Goal: Task Accomplishment & Management: Manage account settings

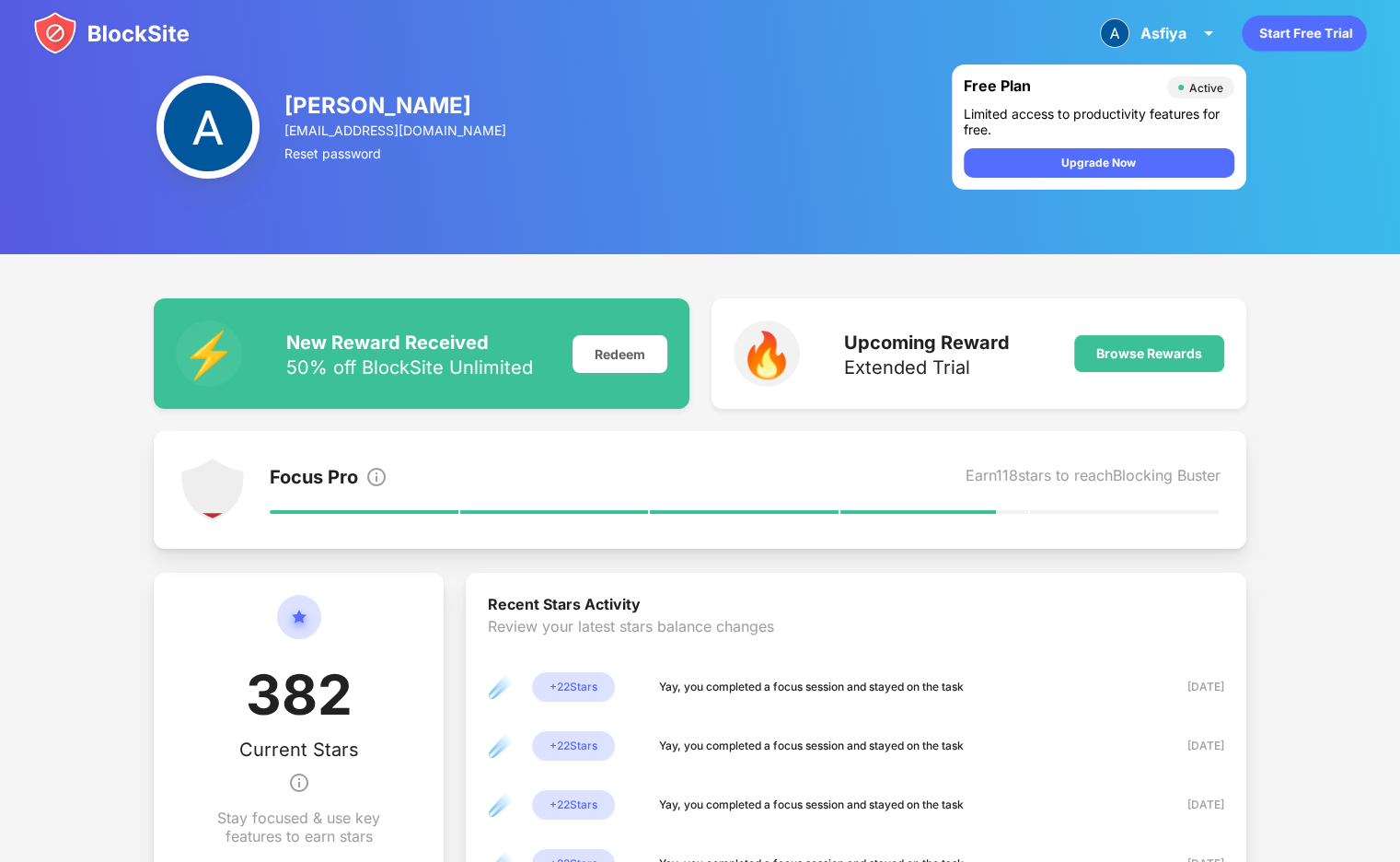
click at [134, 27] on img at bounding box center [112, 33] width 157 height 44
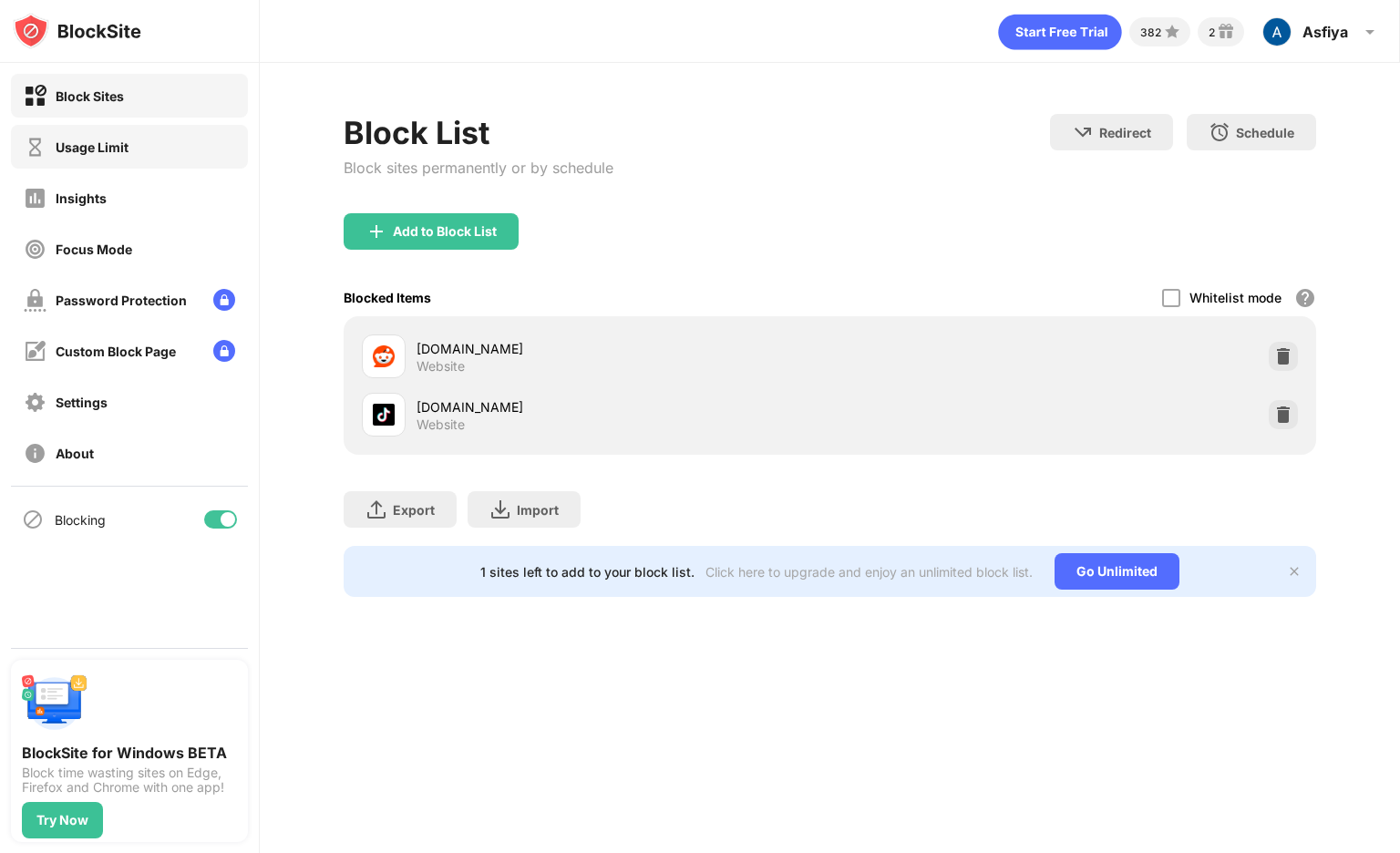
click at [187, 143] on div "Usage Limit" at bounding box center [130, 147] width 237 height 44
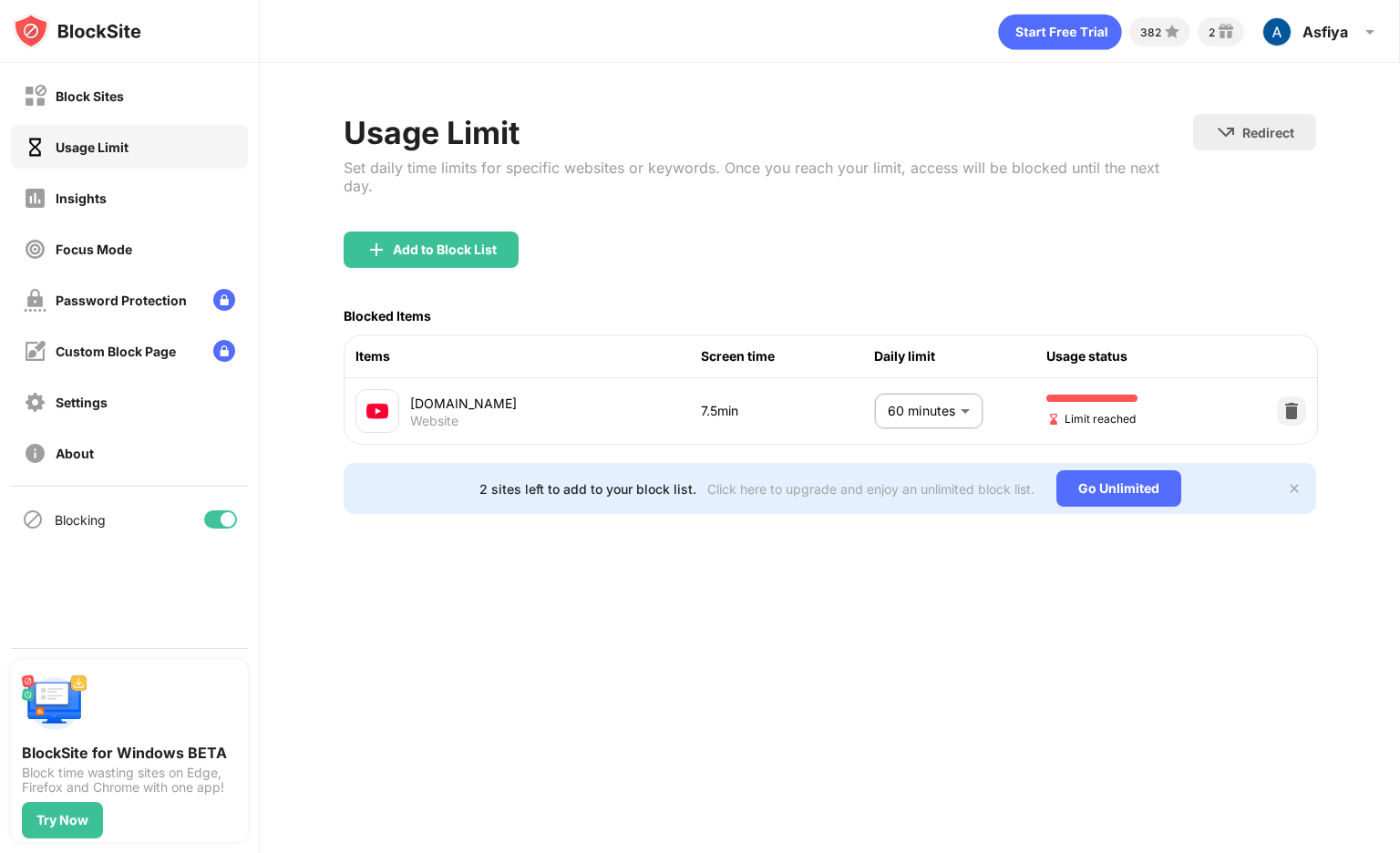
click at [720, 400] on div "7.5min" at bounding box center [787, 410] width 173 height 20
click at [751, 350] on div "Items Screen time Daily limit Usage status" at bounding box center [831, 356] width 973 height 43
click at [716, 400] on div "7.5min" at bounding box center [787, 410] width 173 height 20
